Goal: Navigation & Orientation: Find specific page/section

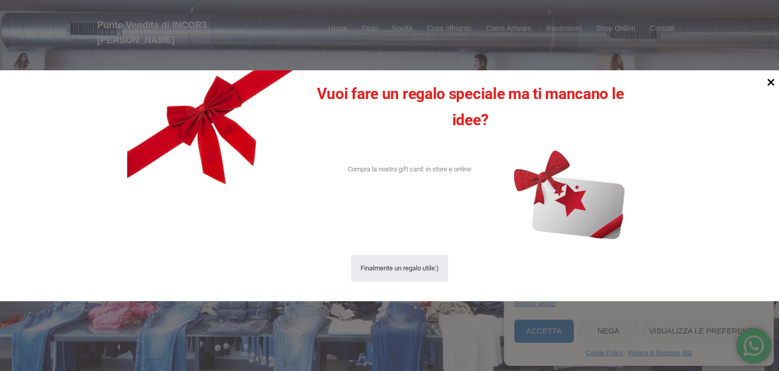
click at [773, 79] on icon at bounding box center [771, 82] width 14 height 14
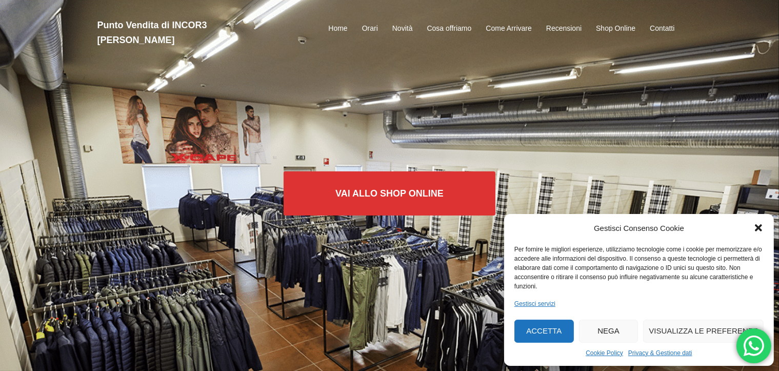
click at [549, 329] on button "Accetta" at bounding box center [543, 330] width 59 height 23
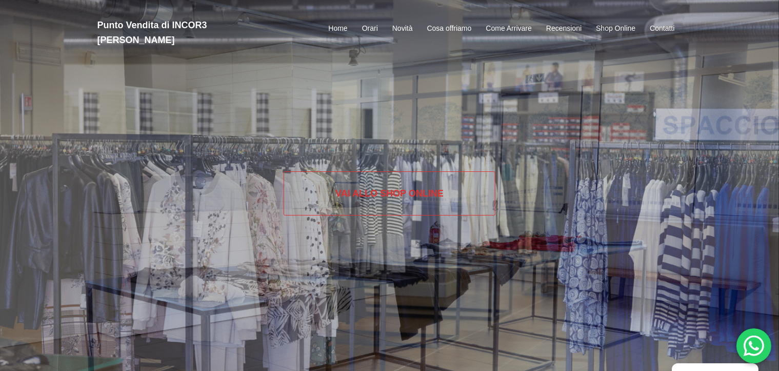
click at [382, 194] on link "Vai allo SHOP ONLINE" at bounding box center [390, 193] width 212 height 44
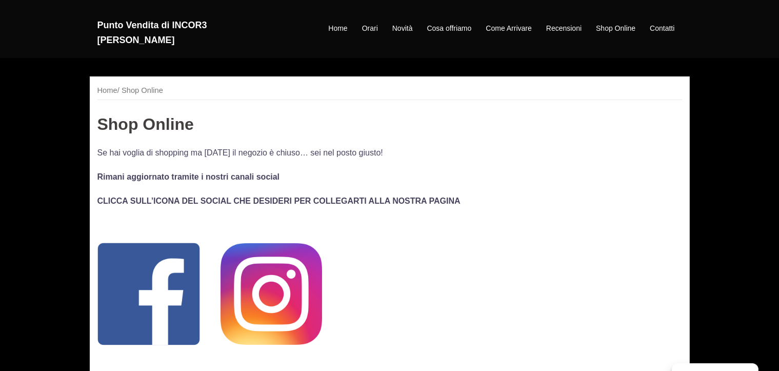
click at [275, 296] on img at bounding box center [271, 294] width 102 height 102
